Goal: Book appointment/travel/reservation

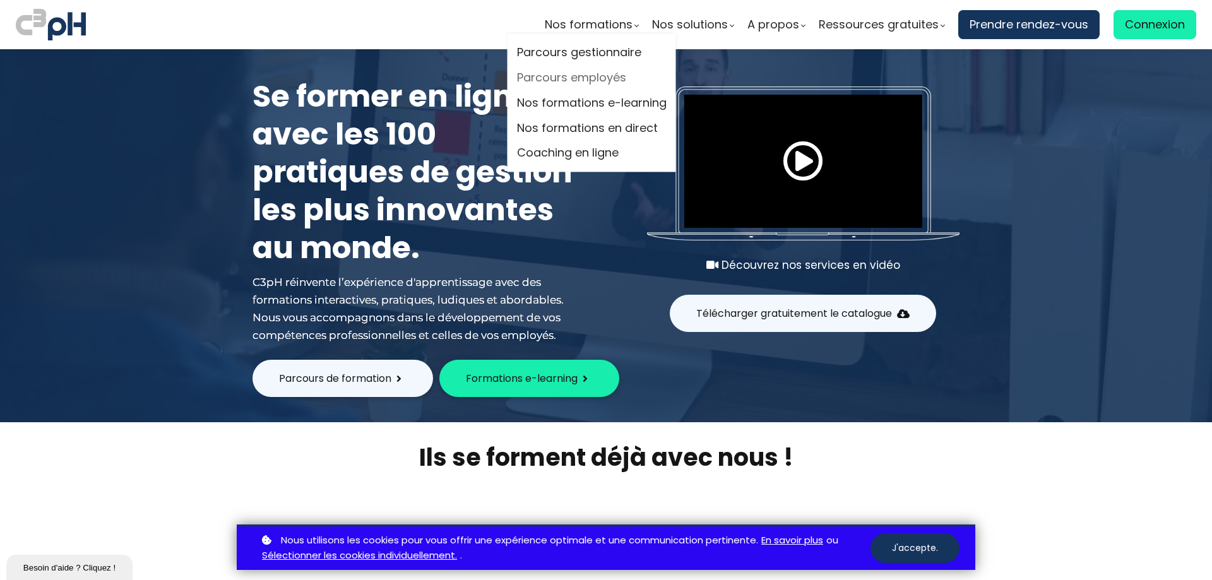
click at [602, 80] on link "Parcours employés" at bounding box center [592, 78] width 150 height 19
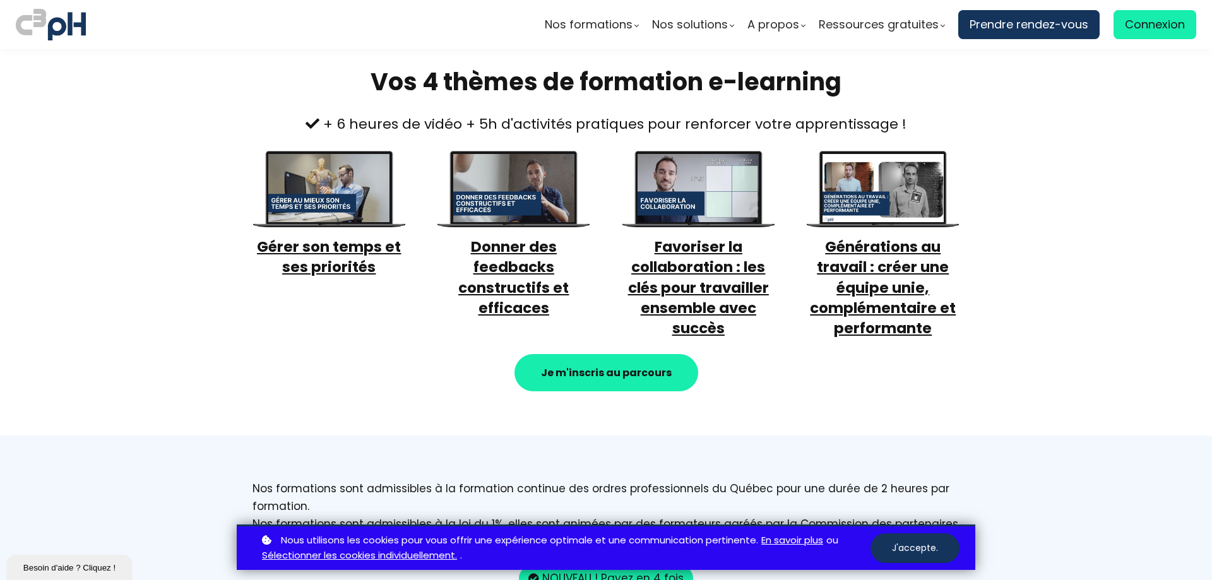
scroll to position [442, 0]
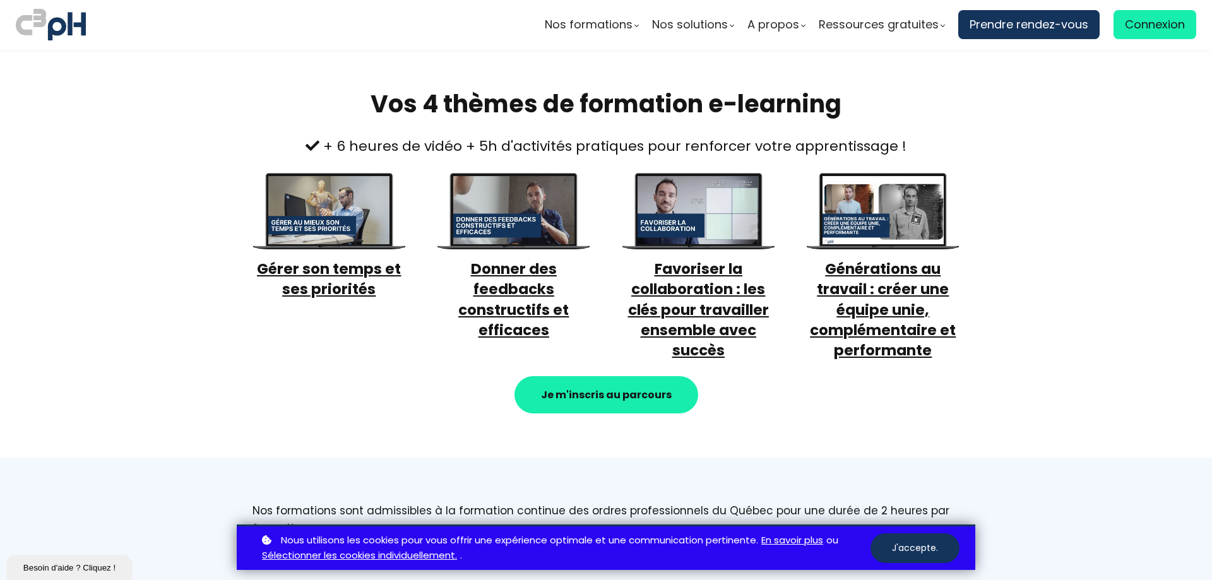
click at [511, 317] on span "Donner des feedbacks constructifs et efficaces" at bounding box center [513, 299] width 110 height 81
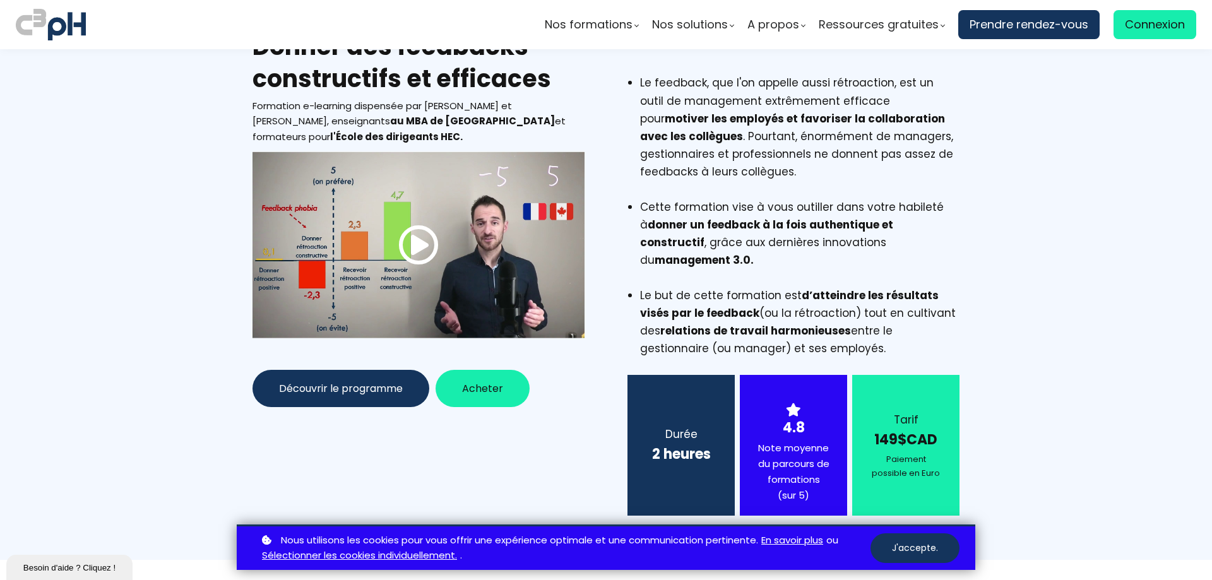
click at [424, 249] on span at bounding box center [418, 245] width 40 height 40
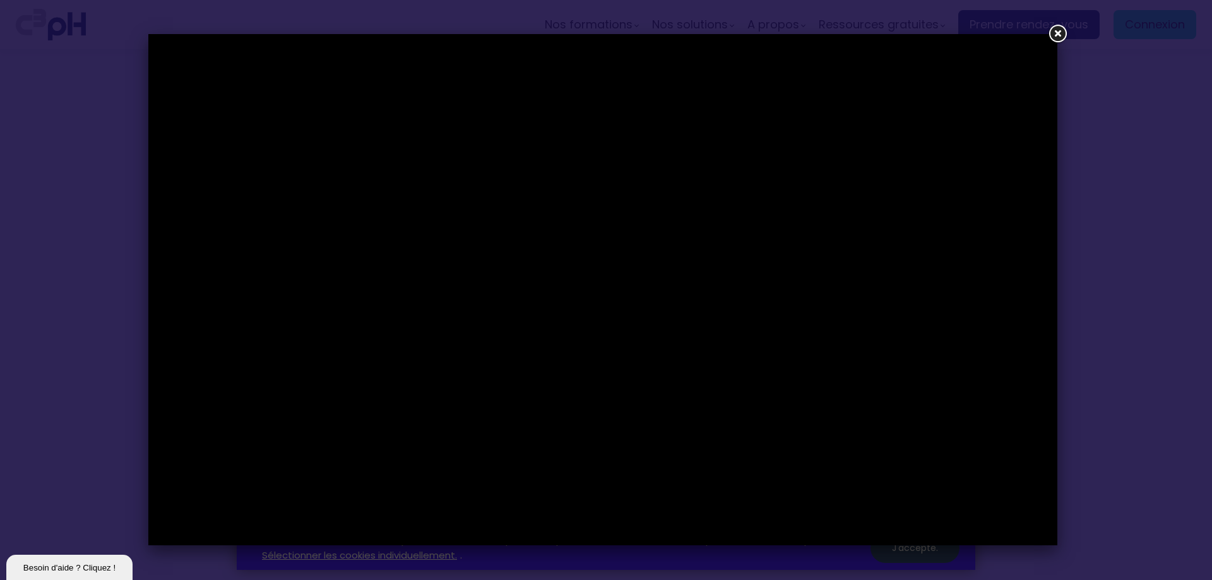
click at [1057, 32] on link at bounding box center [1057, 34] width 23 height 23
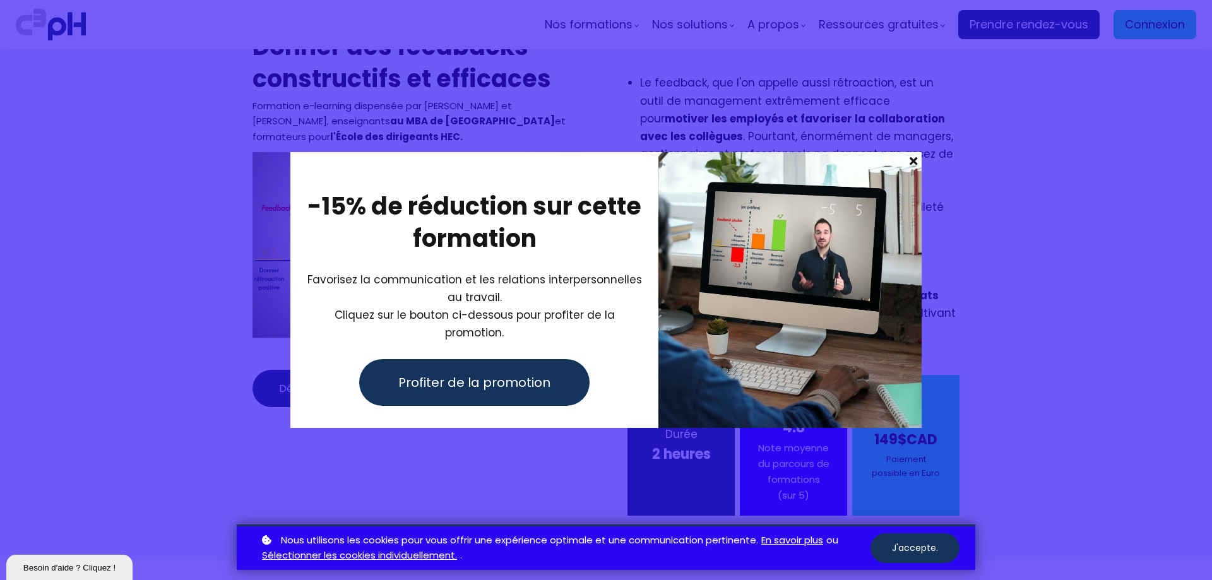
click at [909, 168] on span at bounding box center [913, 161] width 16 height 18
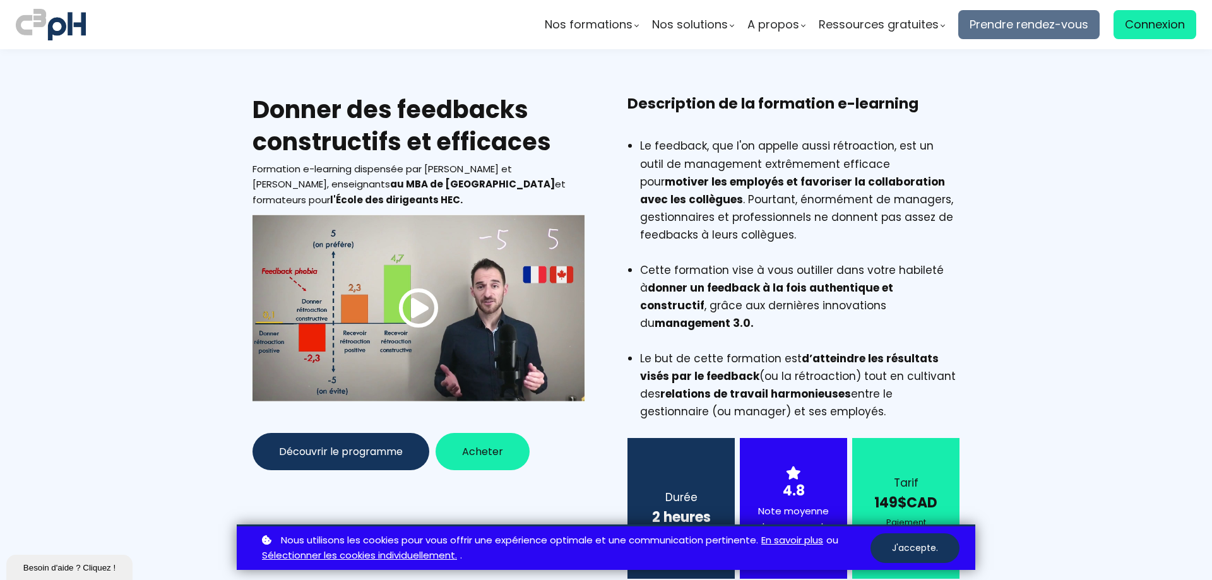
click at [1043, 26] on span "Prendre rendez-vous" at bounding box center [1029, 24] width 119 height 19
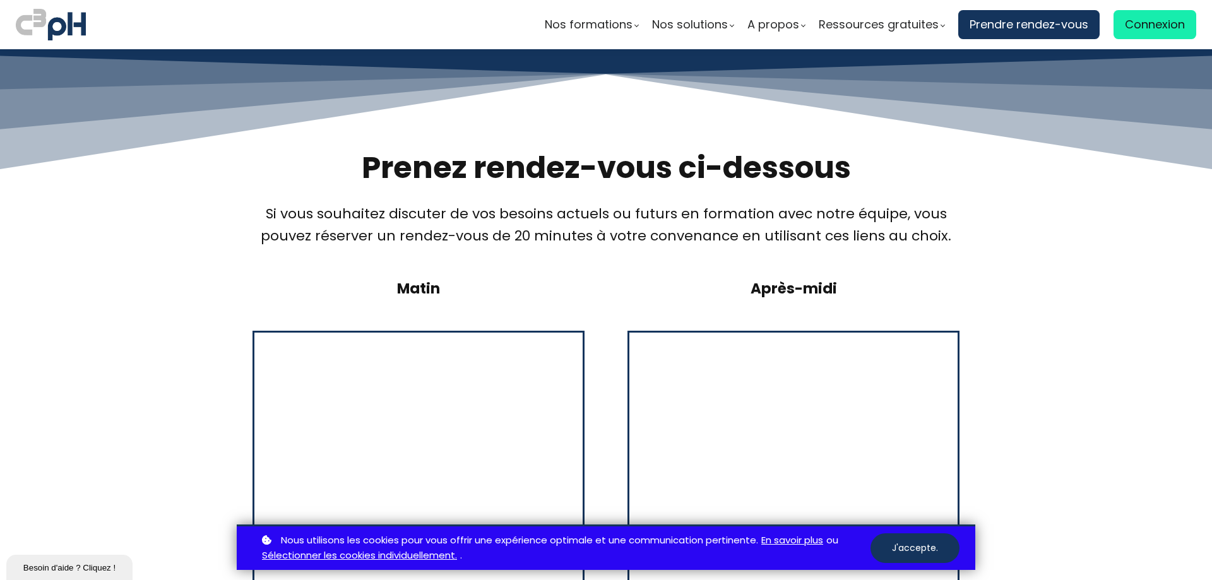
click at [1060, 391] on section "Matin Après-midi" at bounding box center [606, 564] width 1212 height 573
click at [897, 555] on button "J'accepte." at bounding box center [915, 548] width 89 height 30
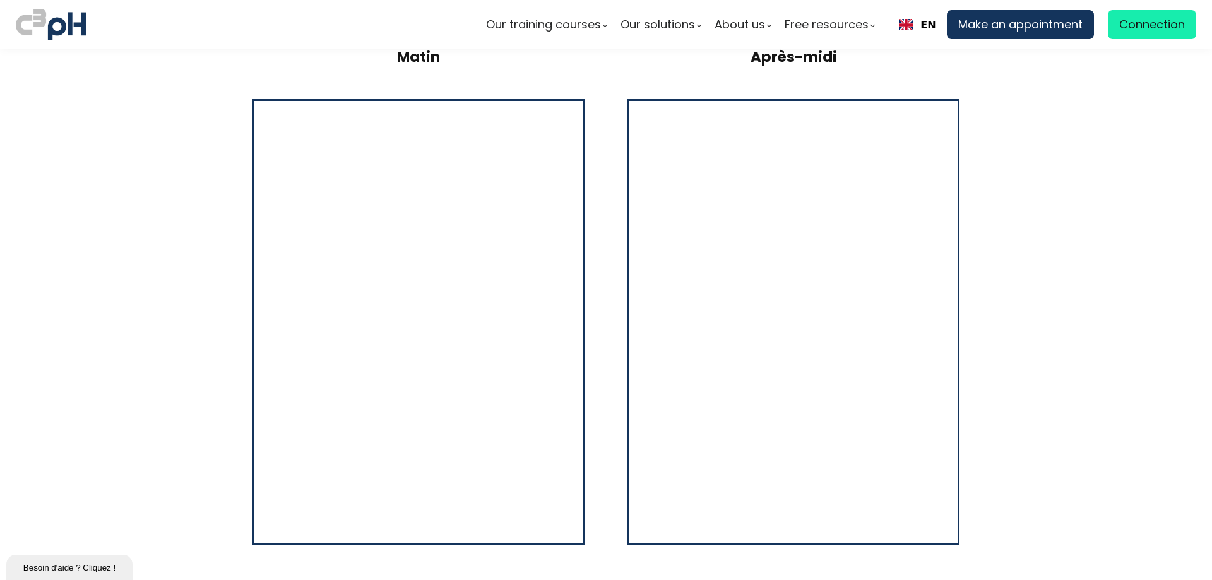
scroll to position [189, 0]
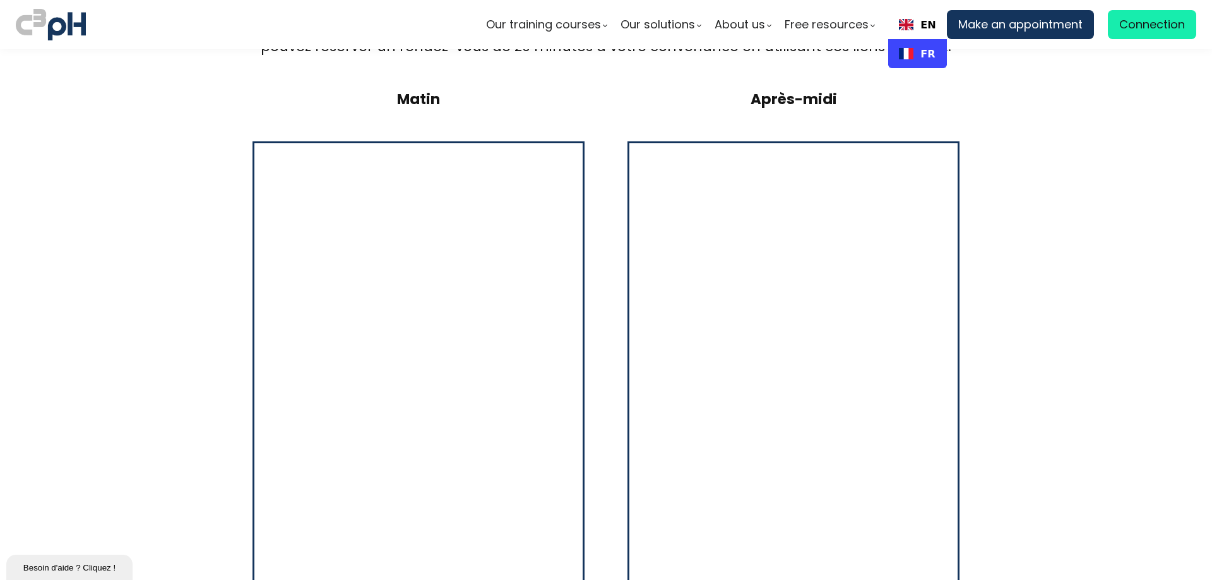
drag, startPoint x: 905, startPoint y: 51, endPoint x: 913, endPoint y: 56, distance: 9.6
click at [905, 51] on img "FR" at bounding box center [906, 53] width 15 height 11
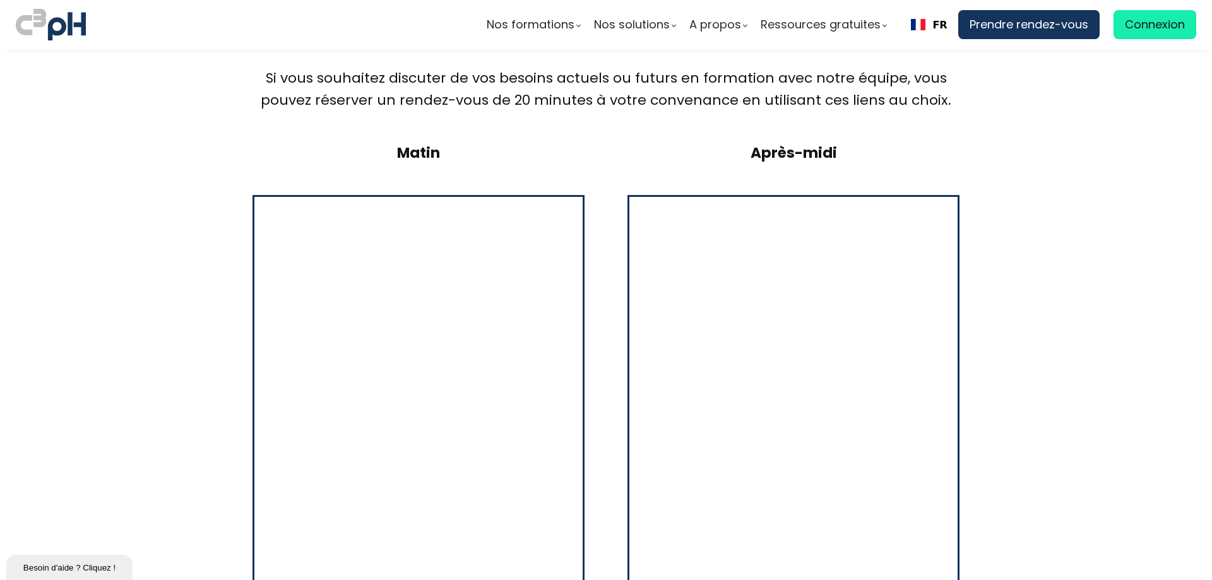
scroll to position [126, 0]
